Goal: Find specific page/section: Find specific page/section

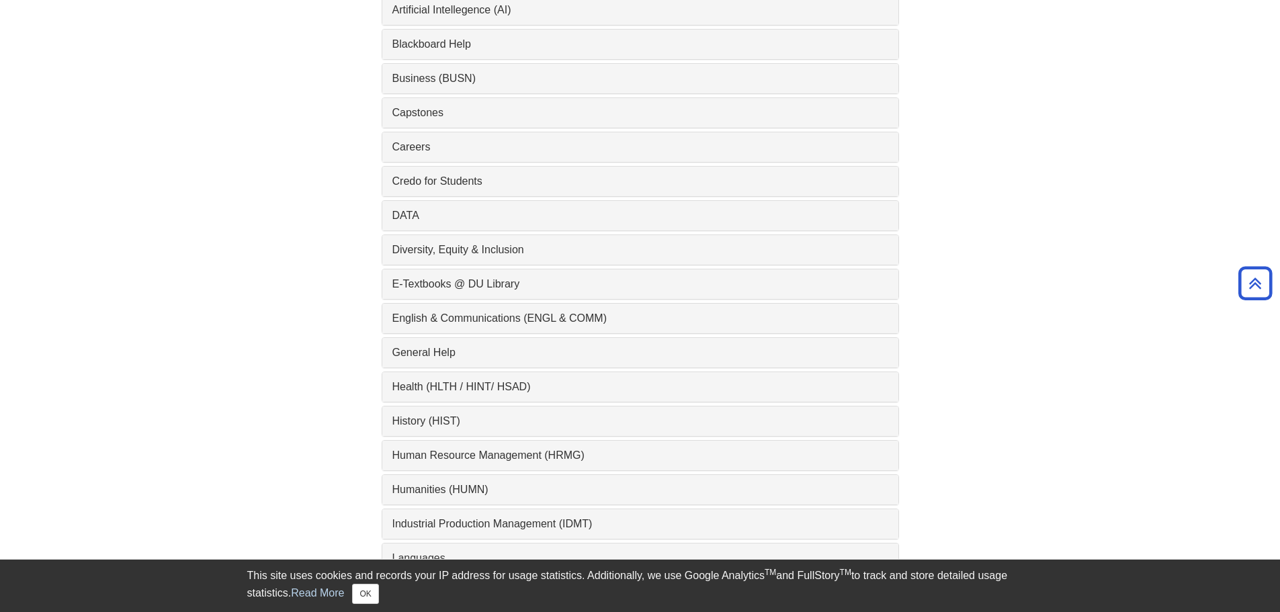
scroll to position [134, 0]
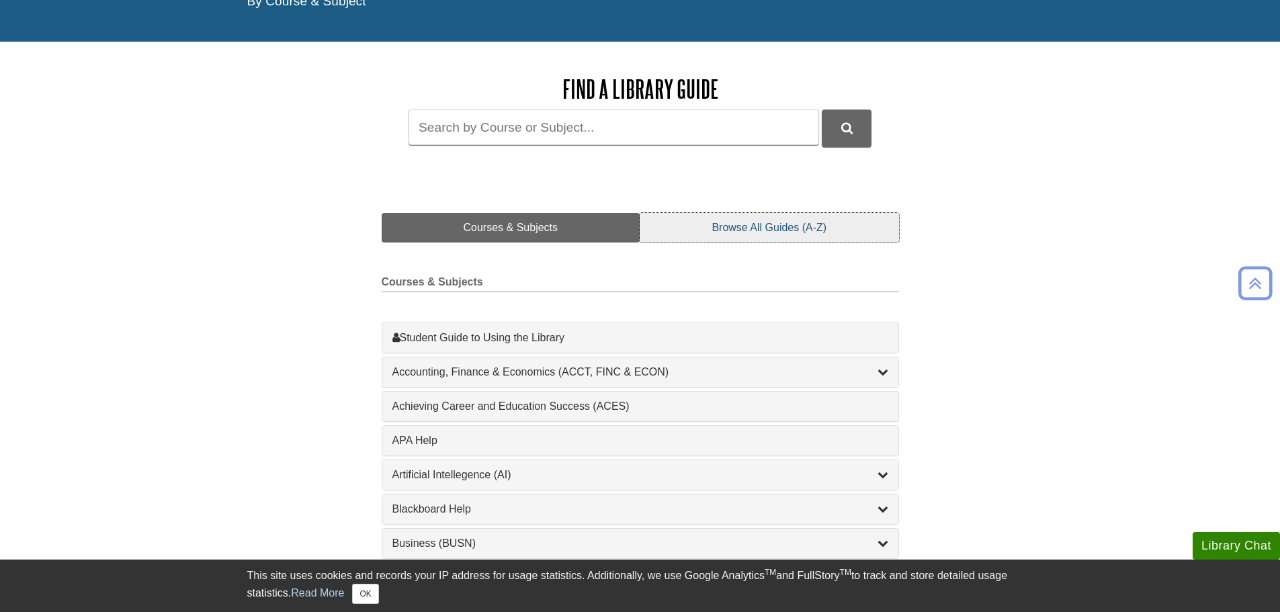
click at [825, 237] on link "Browse All Guides (A-Z)" at bounding box center [769, 228] width 259 height 30
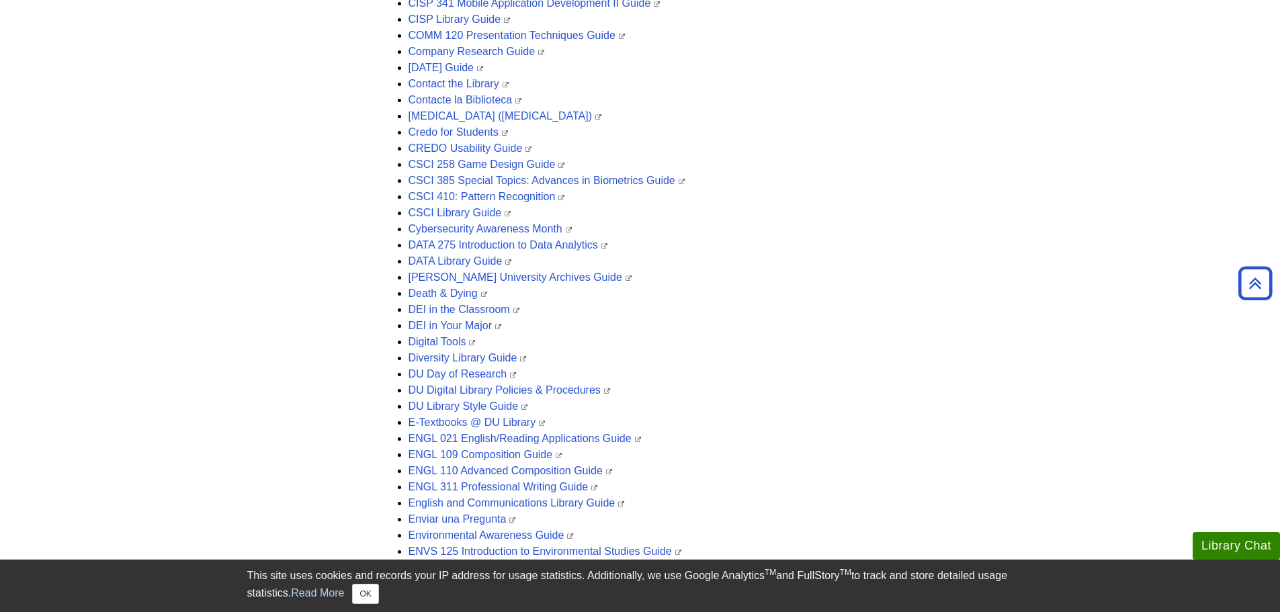
scroll to position [739, 0]
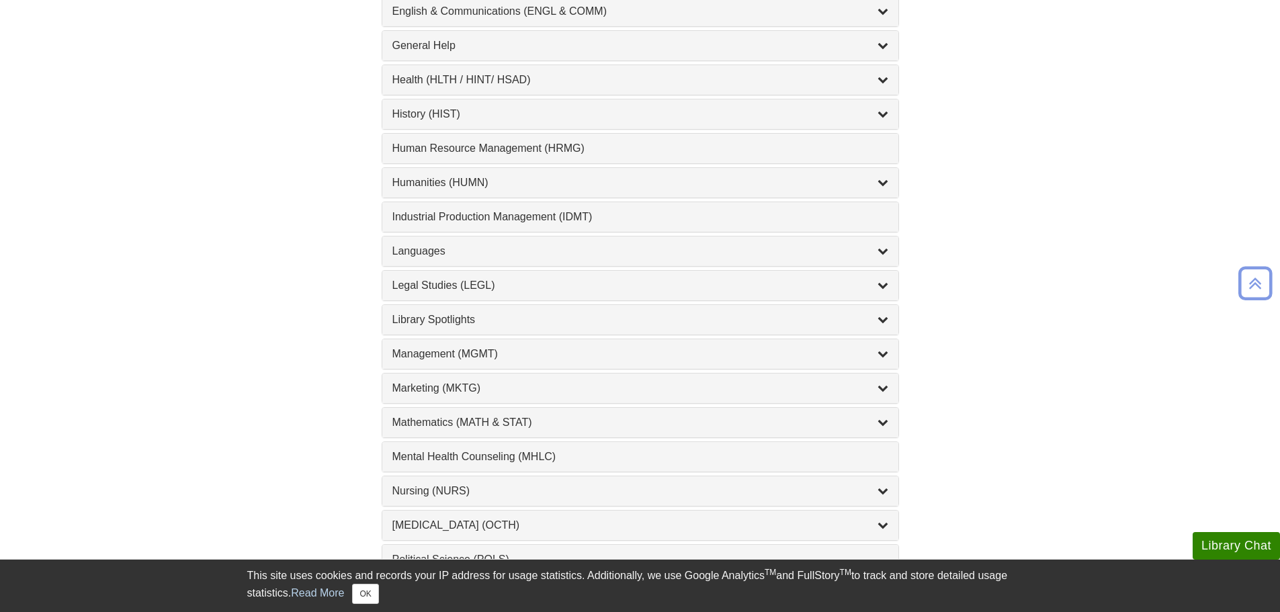
scroll to position [1209, 0]
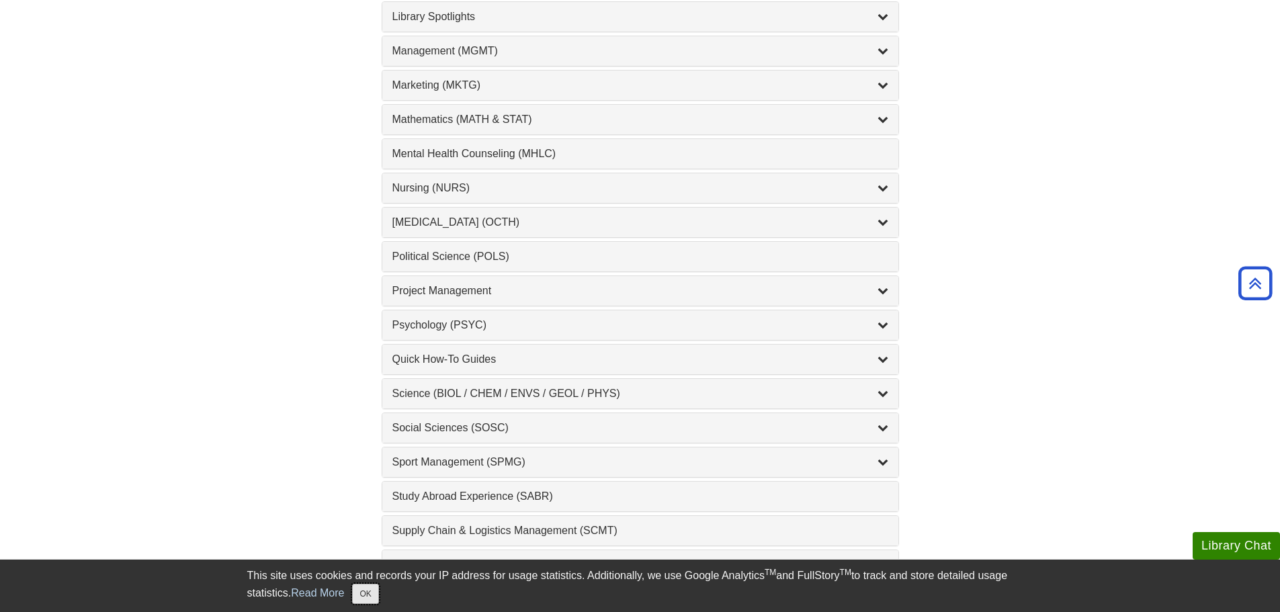
click at [372, 589] on button "OK" at bounding box center [365, 594] width 26 height 20
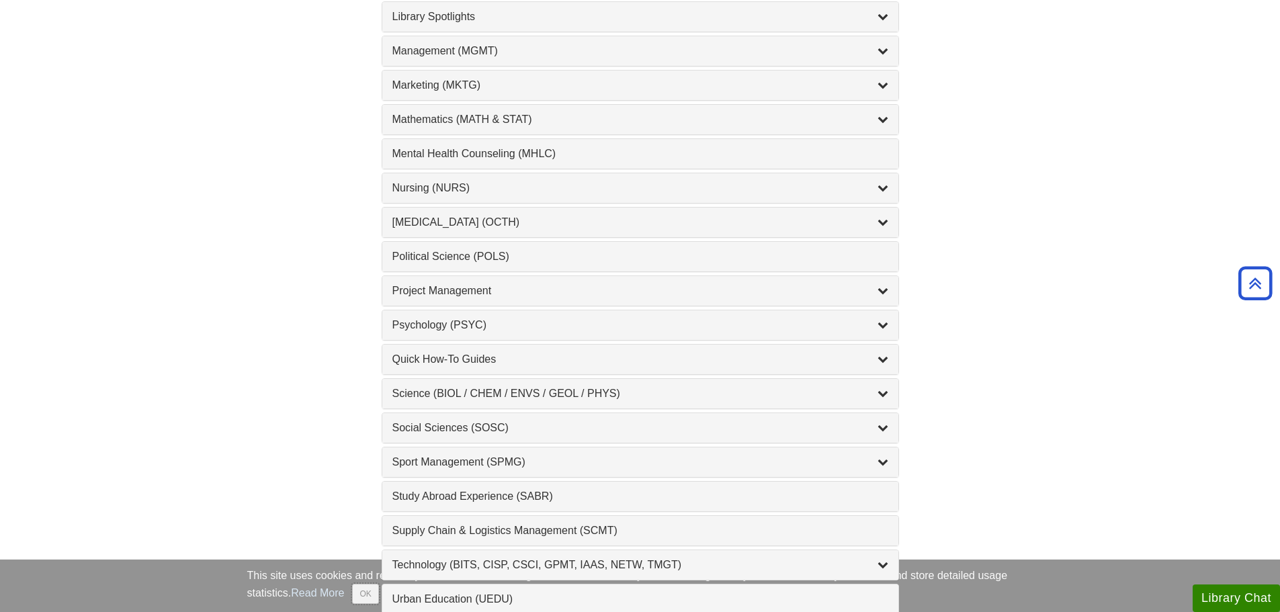
scroll to position [1605, 0]
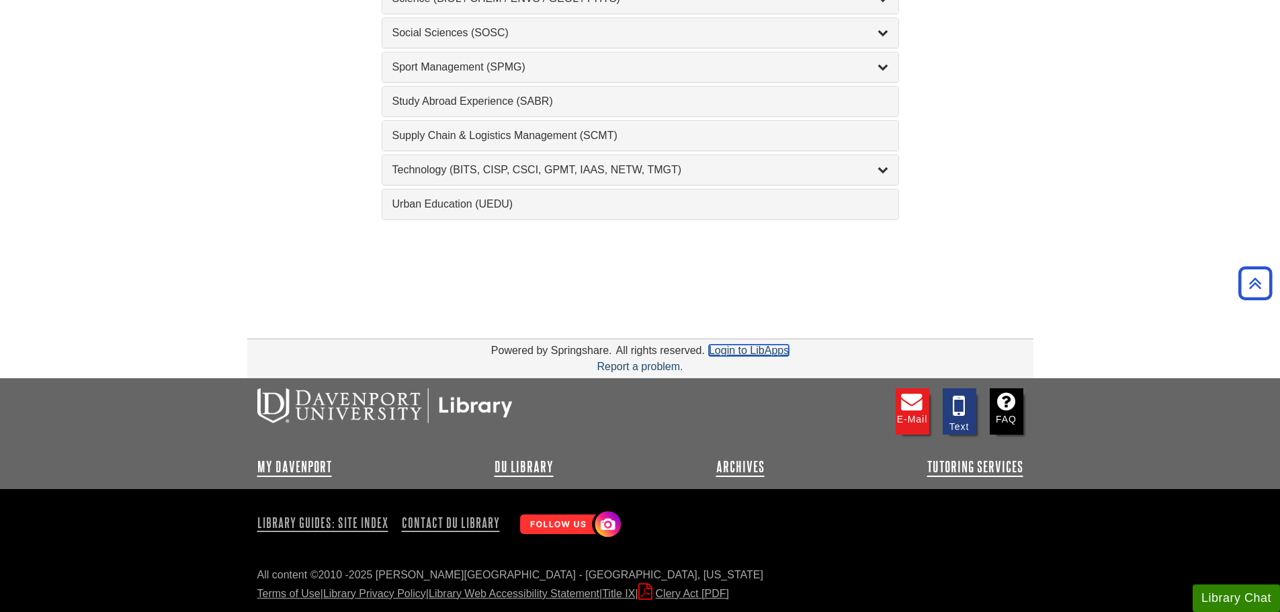
click at [756, 348] on link "Login to LibApps" at bounding box center [749, 350] width 80 height 11
